Goal: Task Accomplishment & Management: Use online tool/utility

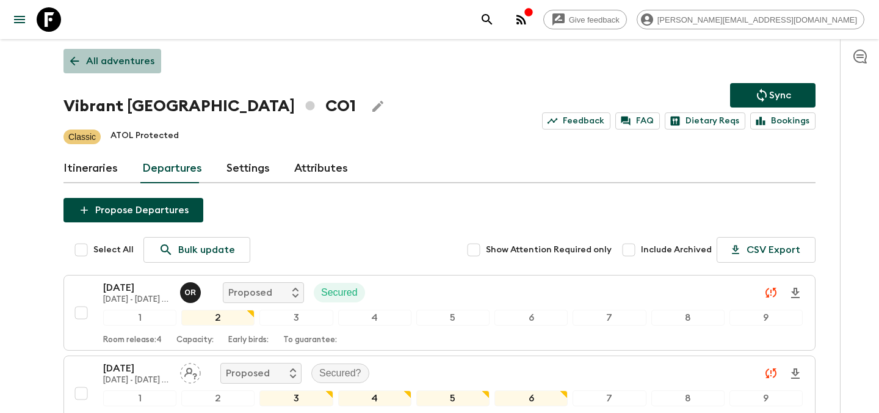
click at [114, 57] on p "All adventures" at bounding box center [120, 61] width 68 height 15
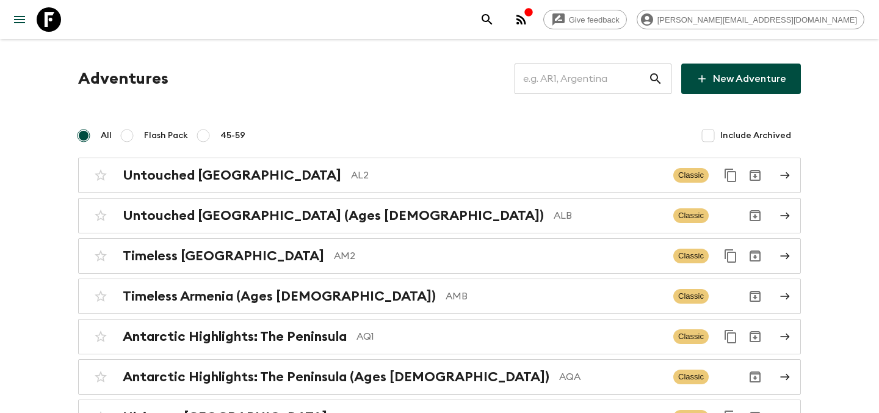
click at [120, 78] on h1 "Adventures" at bounding box center [123, 79] width 90 height 24
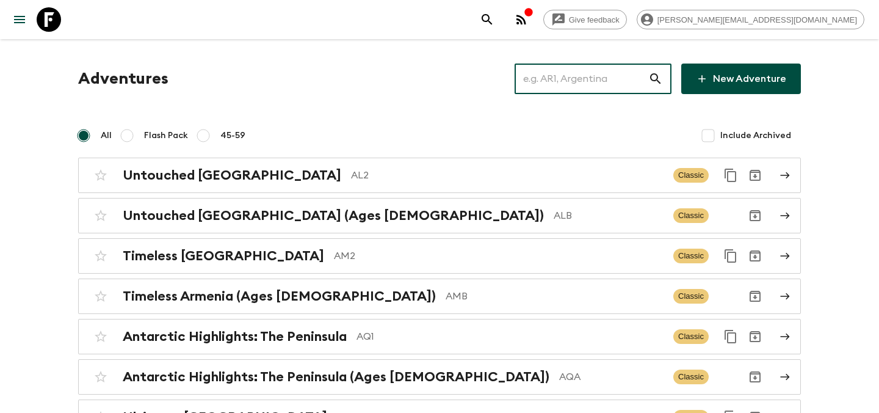
click at [555, 76] on input "text" at bounding box center [582, 79] width 134 height 34
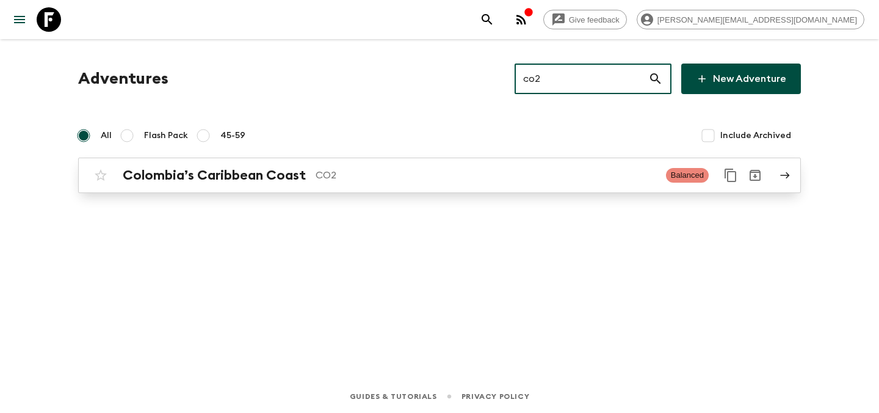
type input "co2"
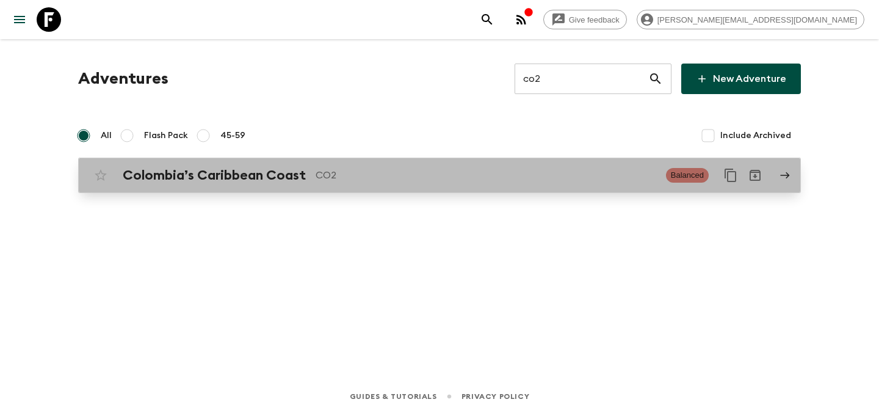
click at [426, 170] on p "CO2" at bounding box center [486, 175] width 341 height 15
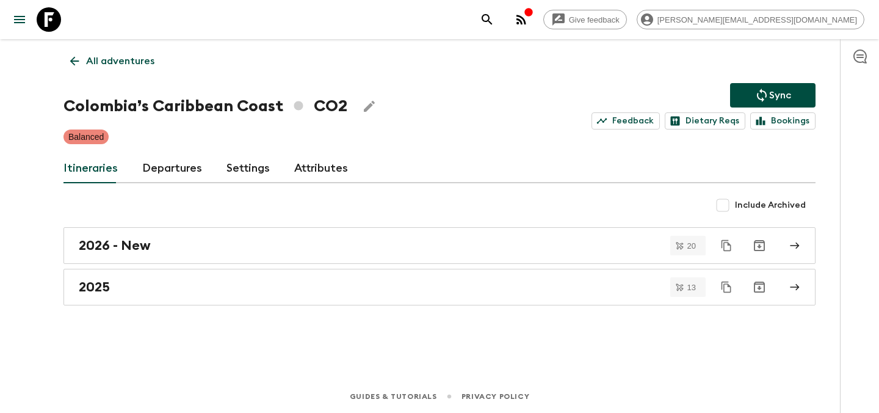
click at [165, 171] on link "Departures" at bounding box center [172, 168] width 60 height 29
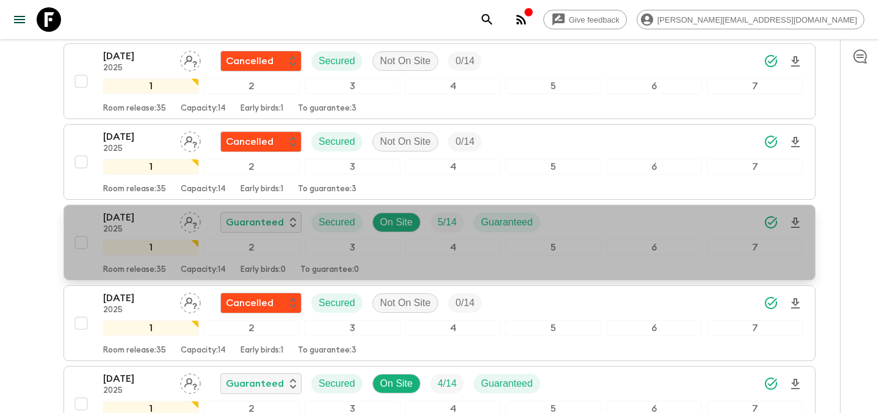
scroll to position [806, 0]
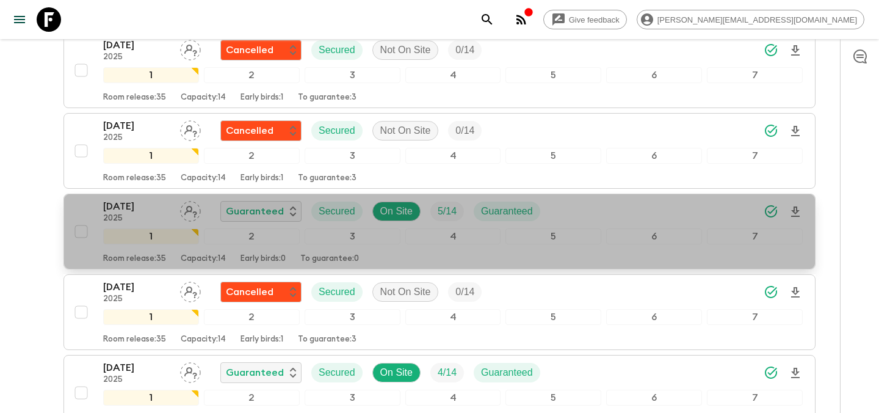
click at [629, 216] on div "[DATE] 2025 Guaranteed Secured On Site 5 / 14 Guaranteed" at bounding box center [453, 211] width 700 height 24
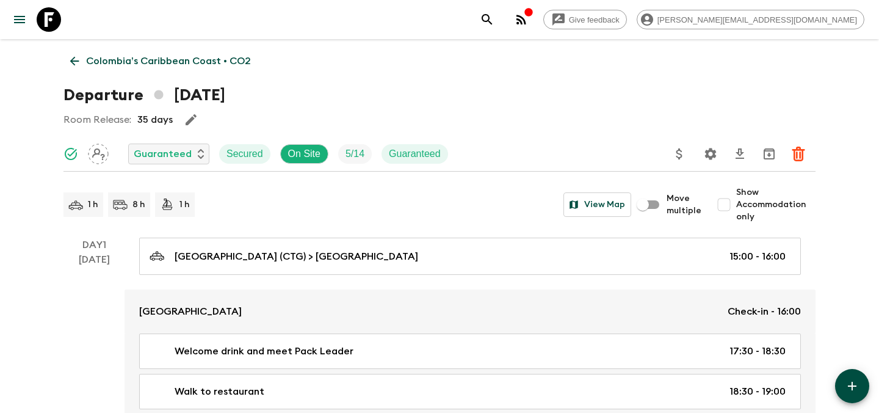
click at [681, 159] on icon "Update Price, Early Bird Discount and Costs" at bounding box center [679, 154] width 15 height 15
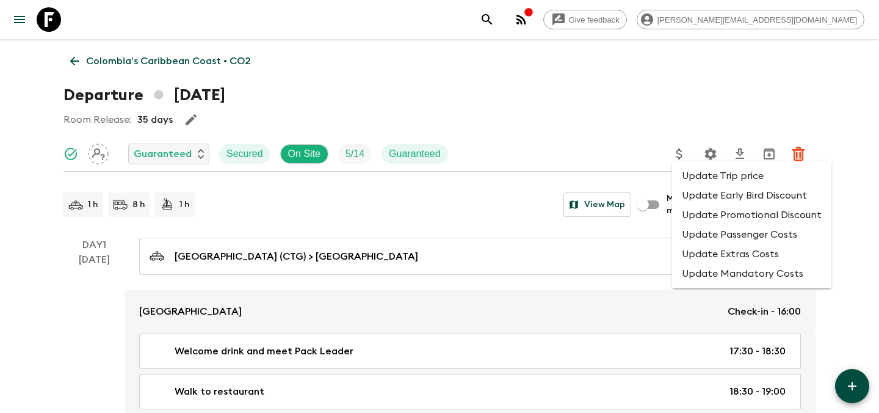
click at [689, 217] on li "Update Promotional Discount" at bounding box center [751, 215] width 159 height 20
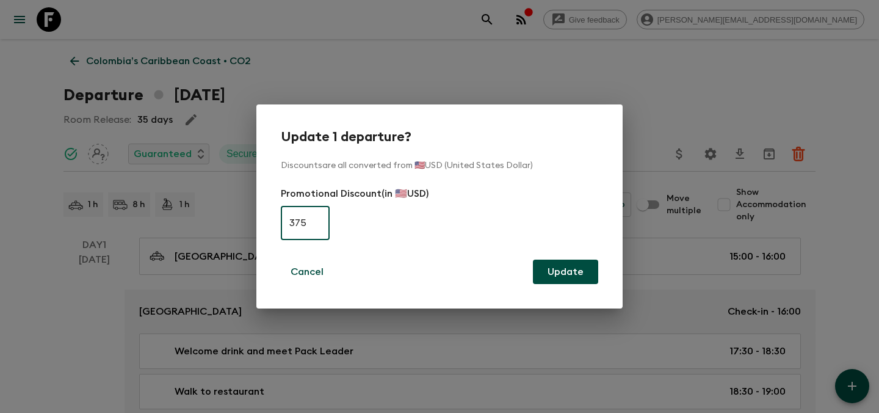
click at [302, 225] on input "375" at bounding box center [305, 223] width 49 height 34
type input "0"
click at [564, 274] on button "Update" at bounding box center [565, 271] width 65 height 24
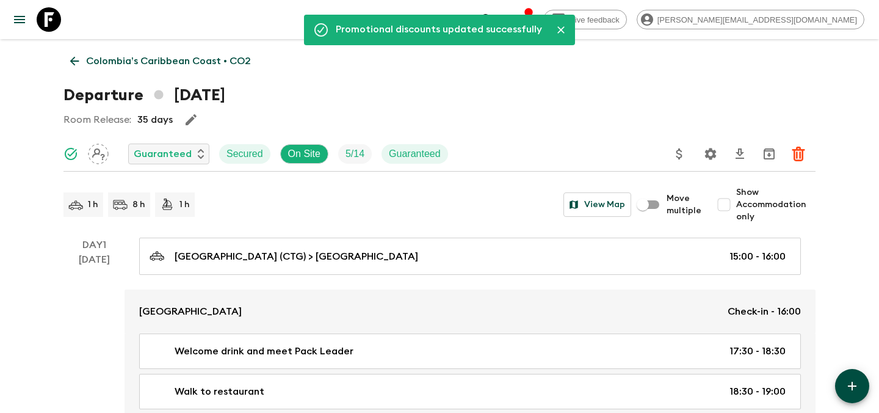
click at [207, 60] on p "Colombia’s Caribbean Coast • CO2" at bounding box center [168, 61] width 165 height 15
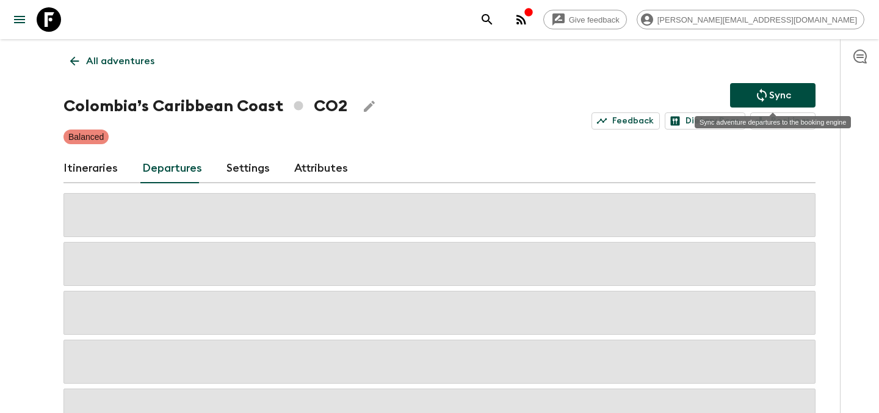
click at [780, 98] on p "Sync" at bounding box center [780, 95] width 22 height 15
